Goal: Information Seeking & Learning: Learn about a topic

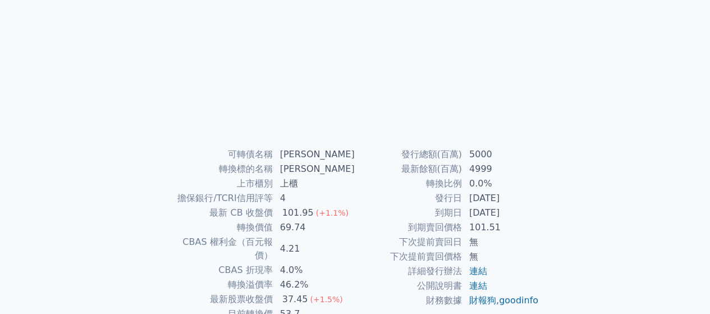
scroll to position [157, 0]
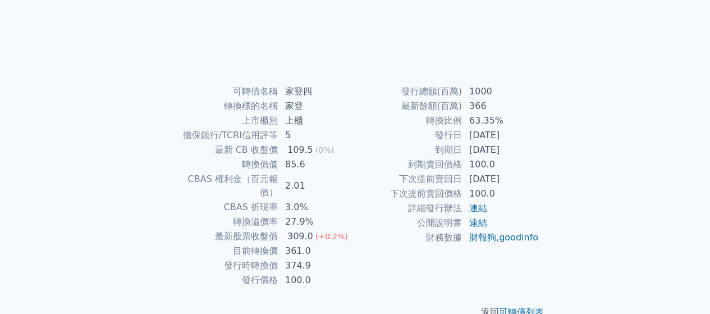
scroll to position [205, 0]
